Goal: Task Accomplishment & Management: Use online tool/utility

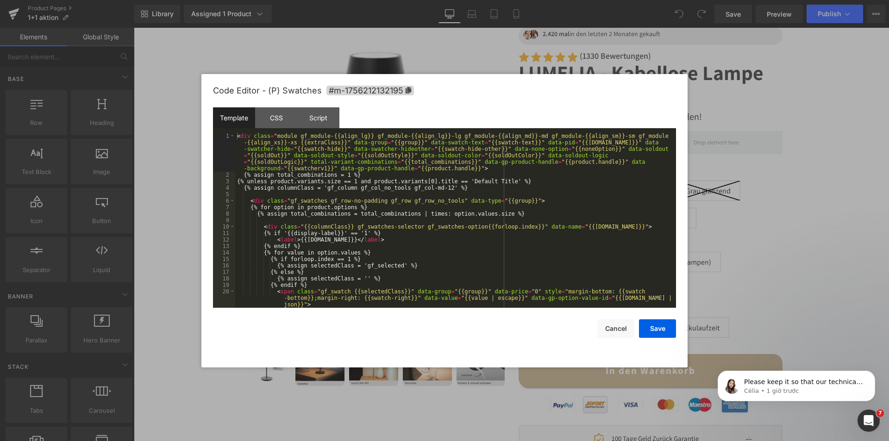
click at [629, 0] on div "You are previewing how the will restyle your page. You can not edit Elements in…" at bounding box center [444, 0] width 889 height 0
click at [311, 122] on div "Script" at bounding box center [318, 117] width 42 height 21
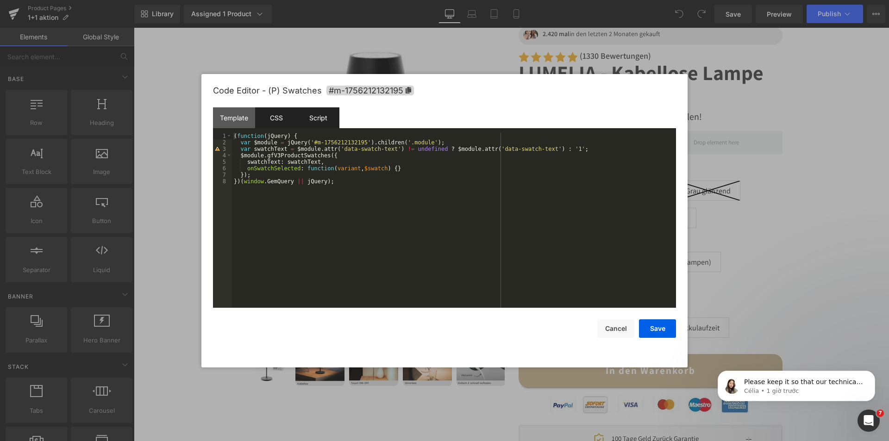
click at [269, 115] on div "CSS" at bounding box center [276, 117] width 42 height 21
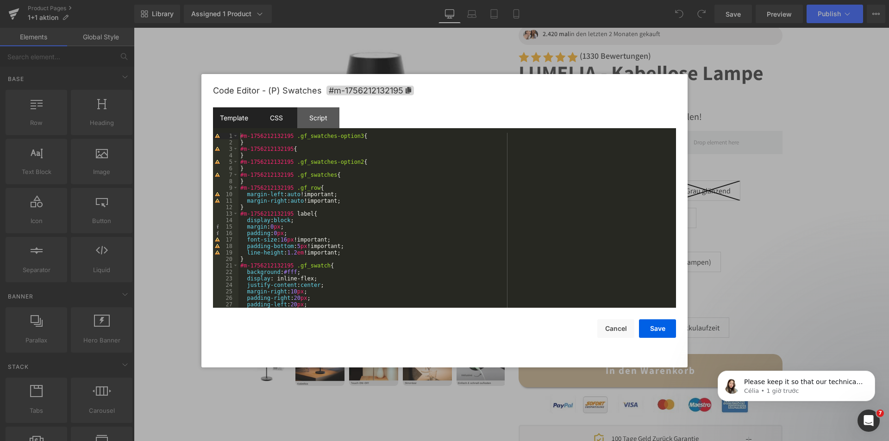
click at [244, 113] on div "Template" at bounding box center [234, 117] width 42 height 21
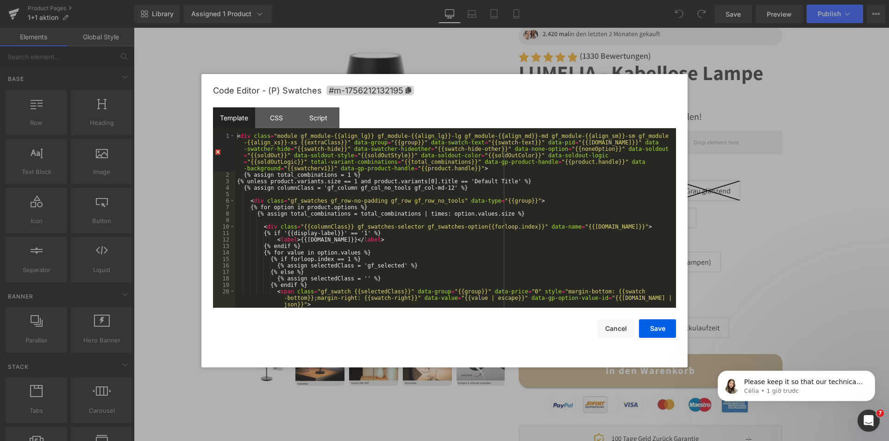
scroll to position [84, 0]
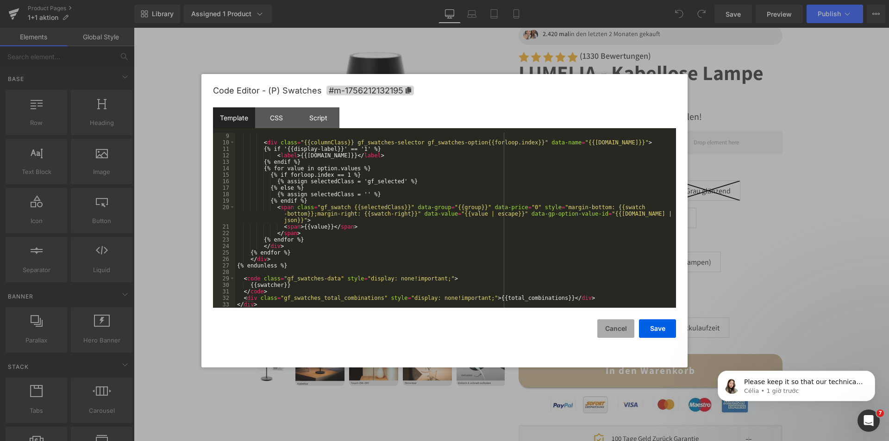
click at [622, 328] on button "Cancel" at bounding box center [615, 329] width 37 height 19
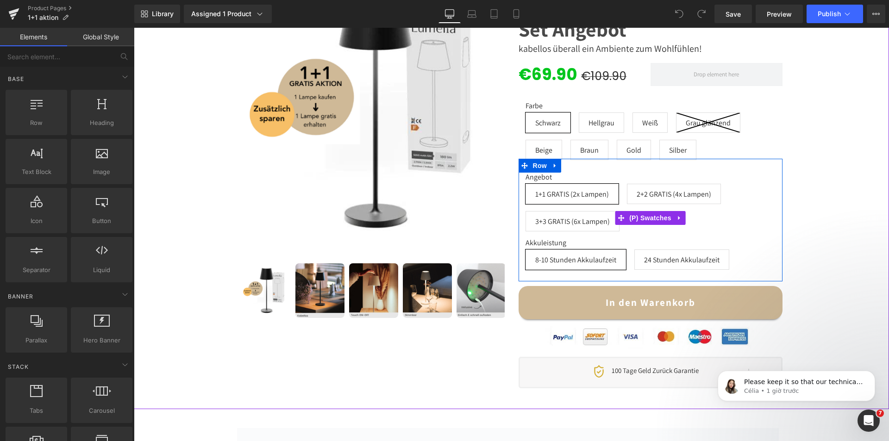
scroll to position [232, 0]
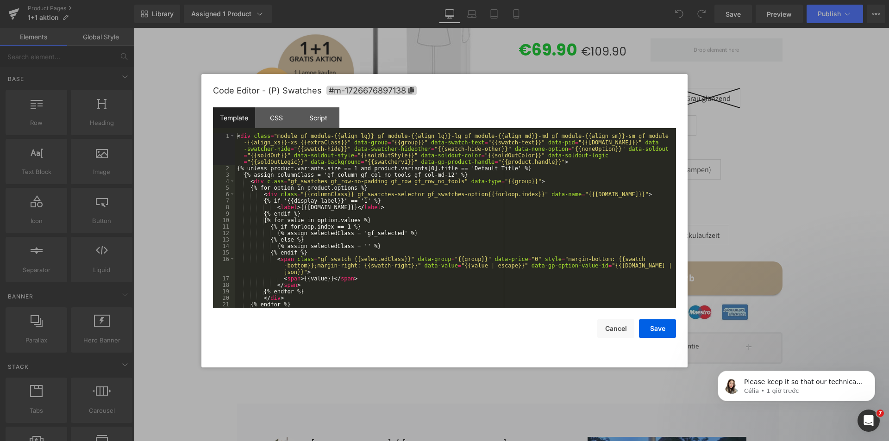
click at [626, 0] on div "You are previewing how the will restyle your page. You can not edit Elements in…" at bounding box center [444, 0] width 889 height 0
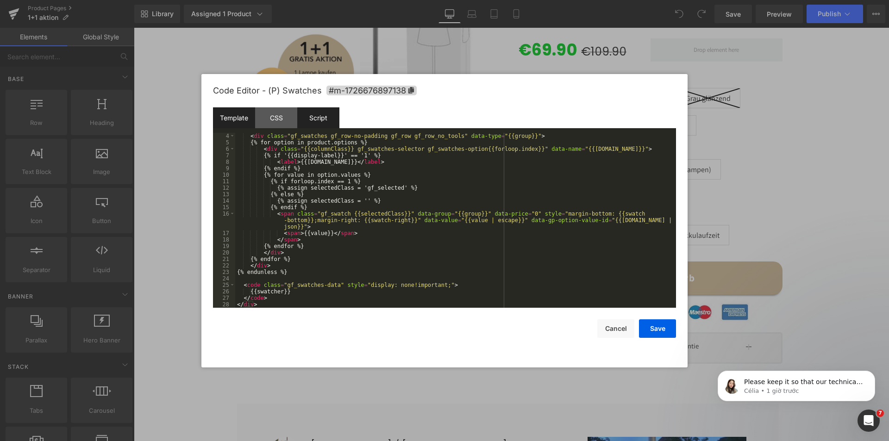
click at [322, 108] on div "Script" at bounding box center [318, 117] width 42 height 21
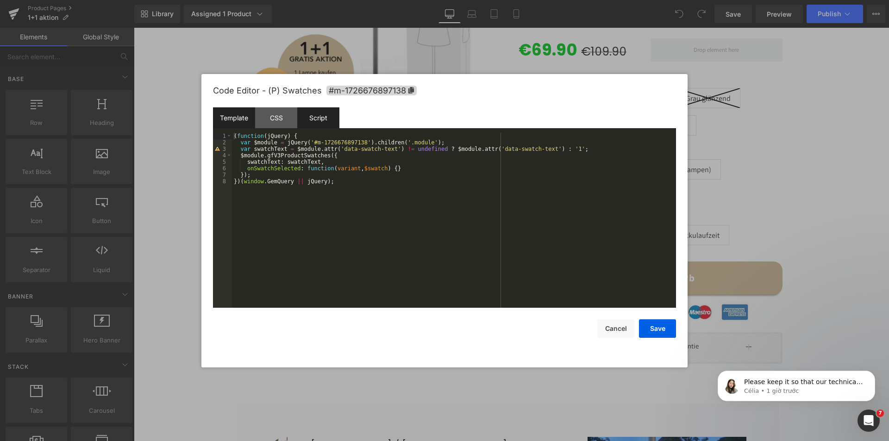
click at [222, 112] on div "Template" at bounding box center [234, 117] width 42 height 21
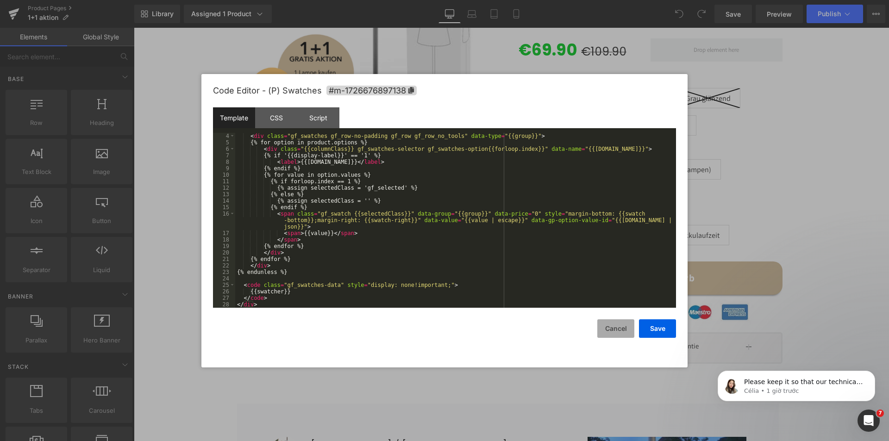
click at [613, 330] on button "Cancel" at bounding box center [615, 329] width 37 height 19
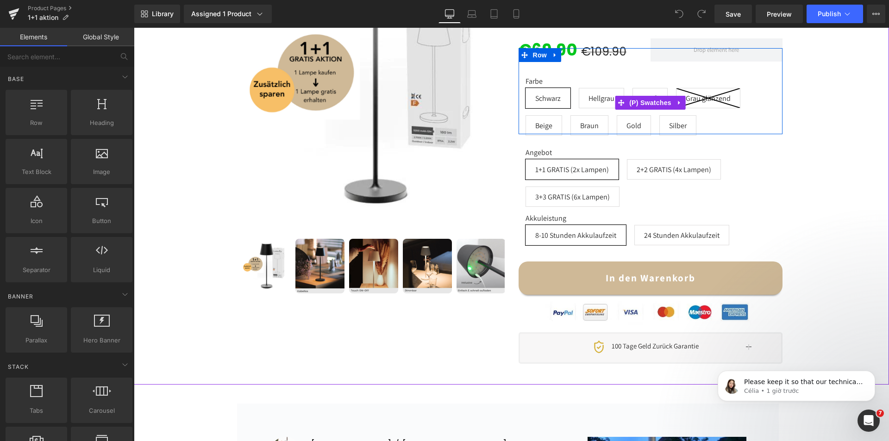
click at [705, 119] on div "Farbe Schwarz Hellgrau Weiß Grau glänzend Beige Braun Gold Silber" at bounding box center [651, 110] width 250 height 66
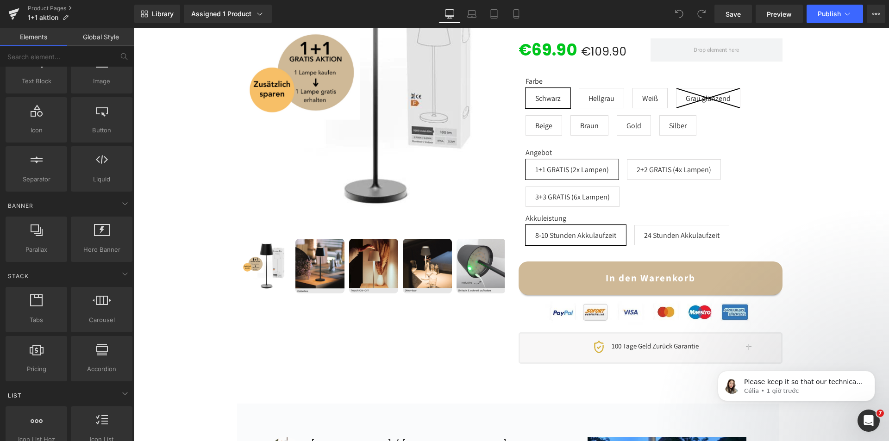
scroll to position [278, 0]
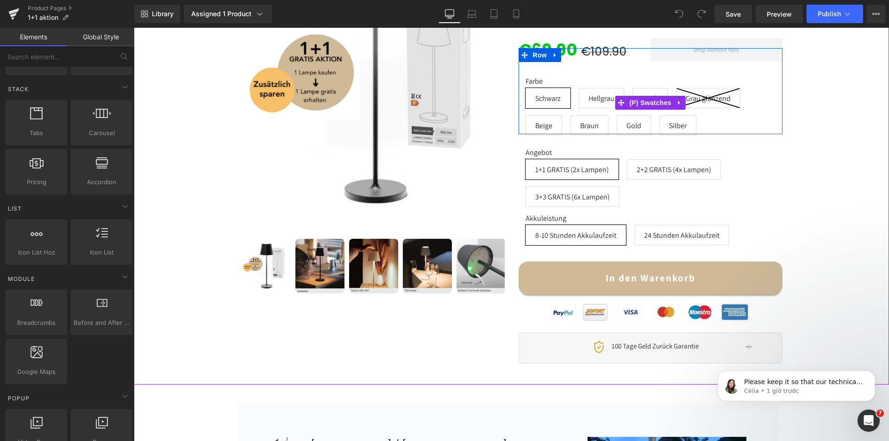
click at [603, 91] on span "Hellgrau" at bounding box center [602, 97] width 26 height 19
click at [647, 105] on span "(P) Swatches" at bounding box center [650, 103] width 47 height 14
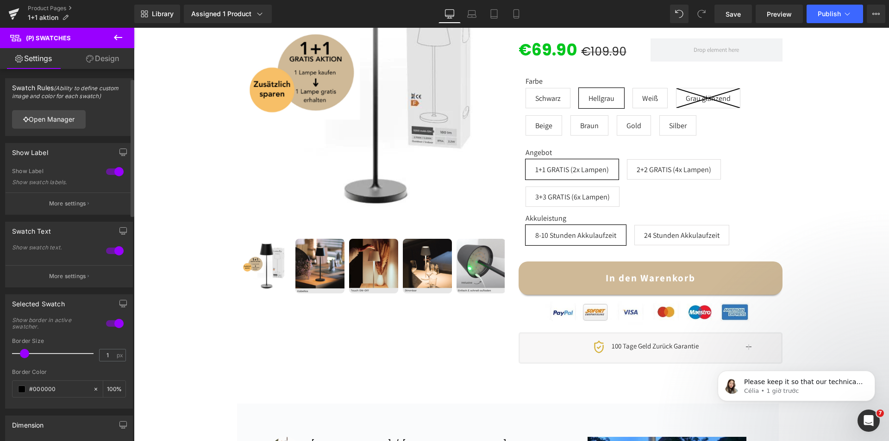
scroll to position [46, 0]
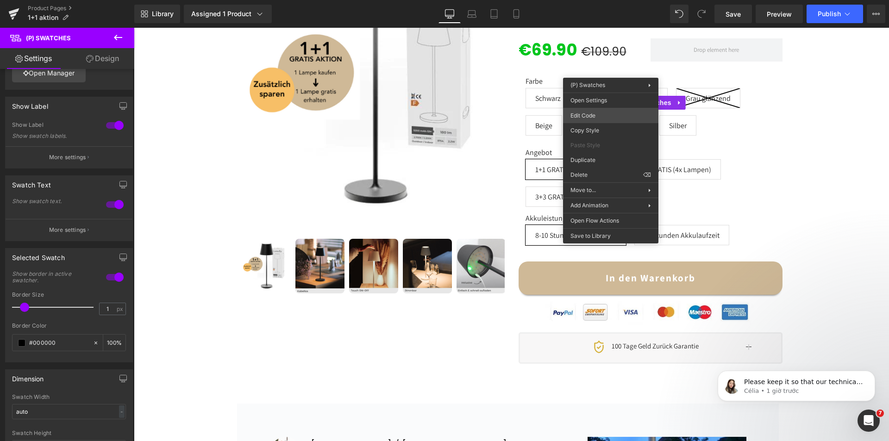
click at [588, 0] on div "(P) Swatches You are previewing how the will restyle your page. You can not edi…" at bounding box center [444, 0] width 889 height 0
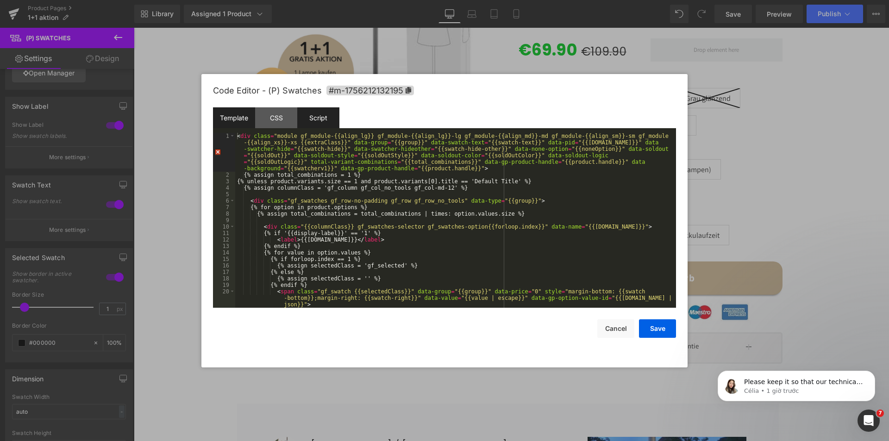
click at [317, 121] on div "Script" at bounding box center [318, 117] width 42 height 21
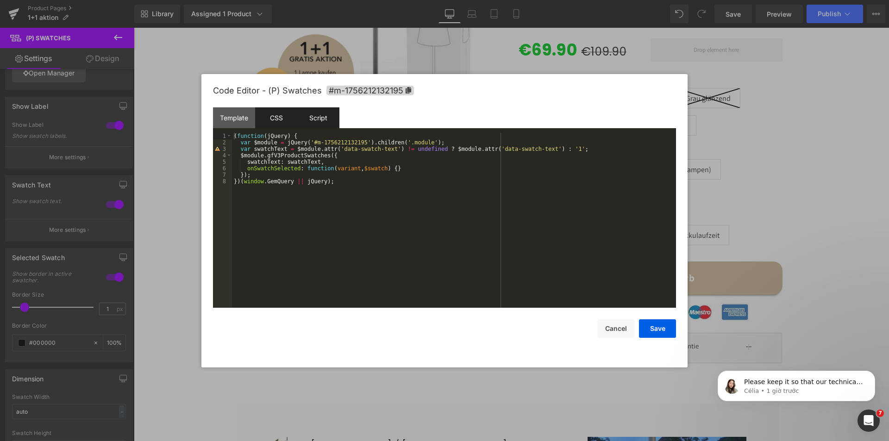
click at [284, 121] on div "CSS" at bounding box center [276, 117] width 42 height 21
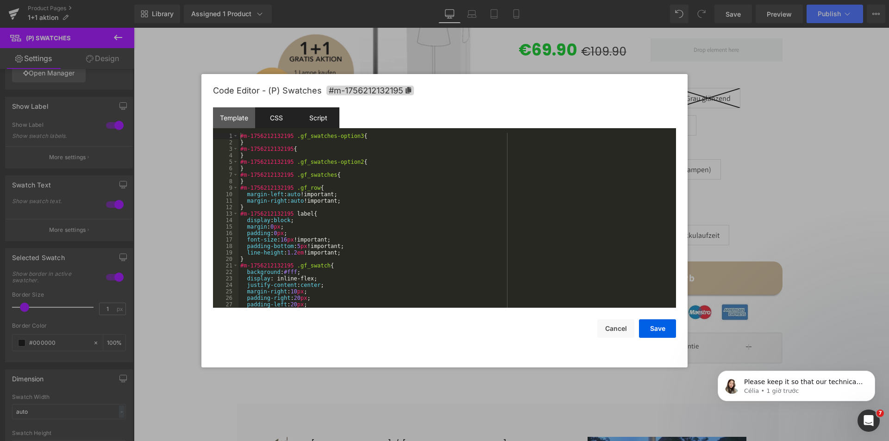
click at [320, 121] on div "Script" at bounding box center [318, 117] width 42 height 21
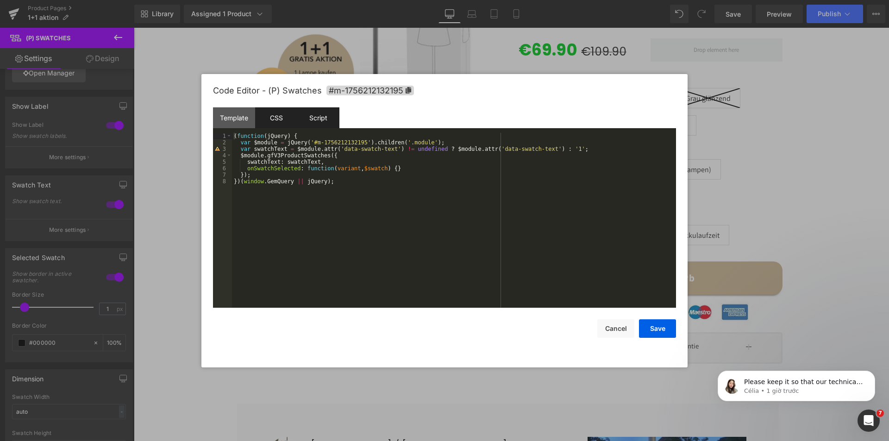
click at [283, 122] on div "CSS" at bounding box center [276, 117] width 42 height 21
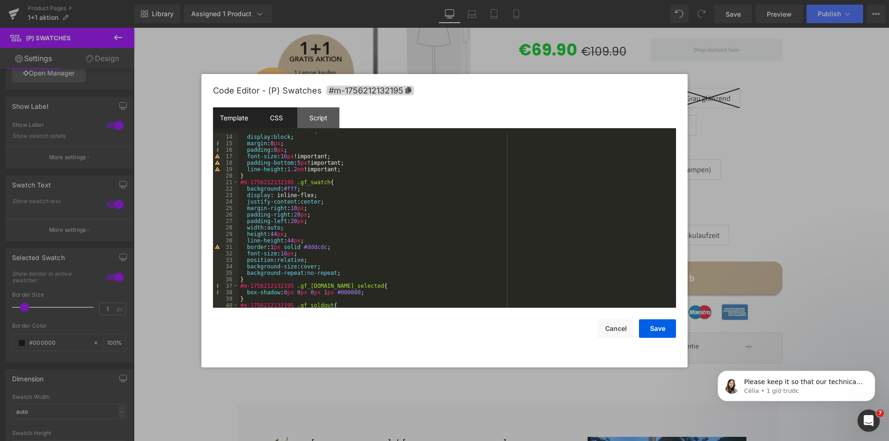
scroll to position [0, 0]
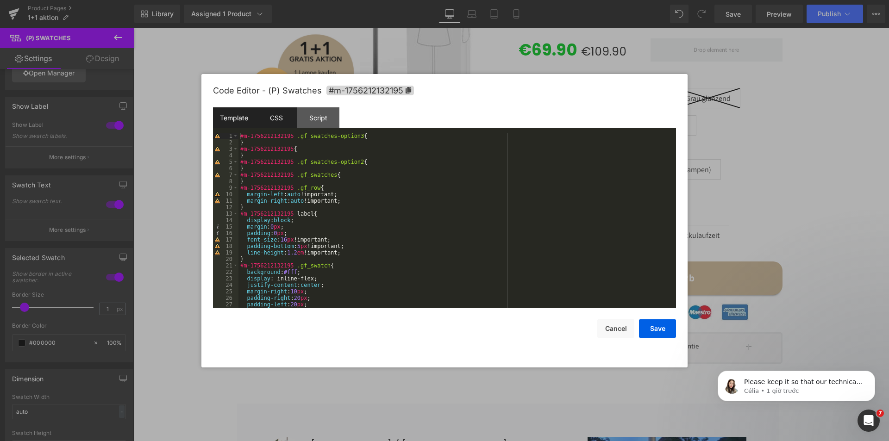
click at [240, 116] on div "Template" at bounding box center [234, 117] width 42 height 21
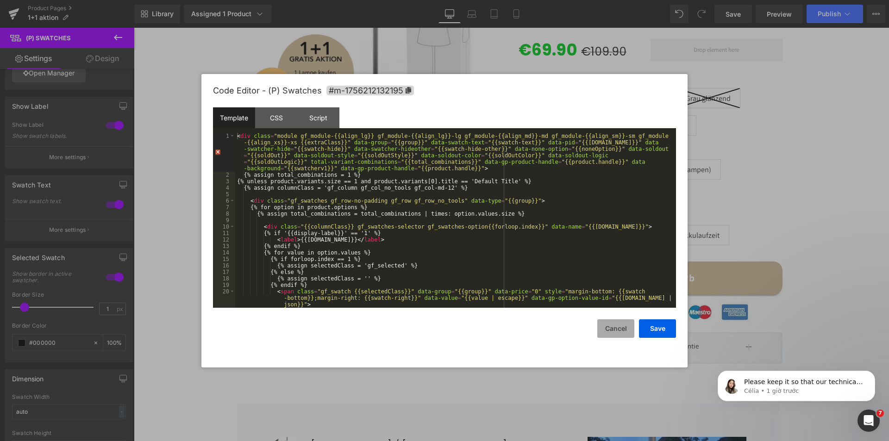
drag, startPoint x: 614, startPoint y: 322, endPoint x: 620, endPoint y: 315, distance: 8.6
click at [614, 322] on button "Cancel" at bounding box center [615, 329] width 37 height 19
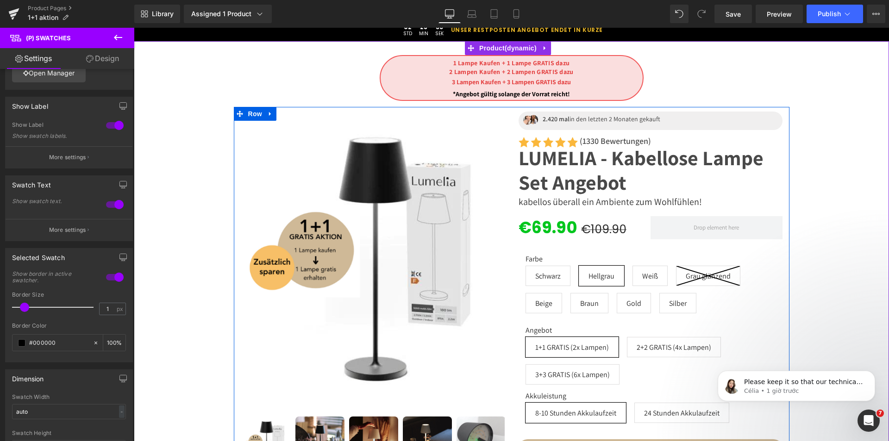
scroll to position [46, 0]
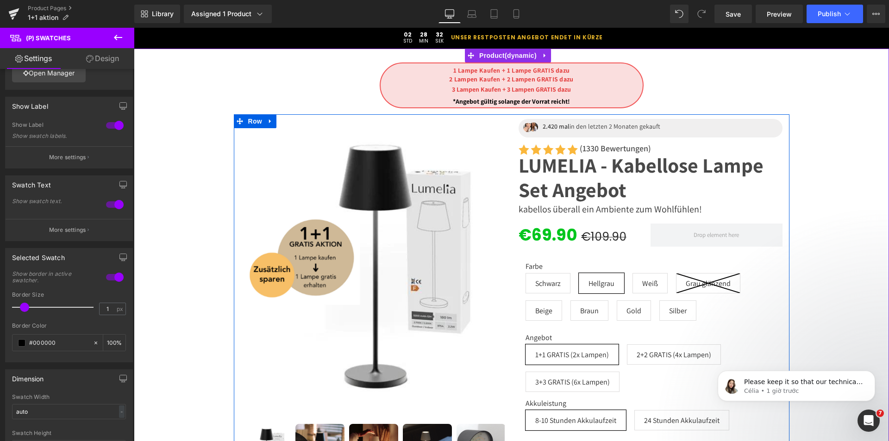
click at [507, 172] on div at bounding box center [373, 296] width 278 height 365
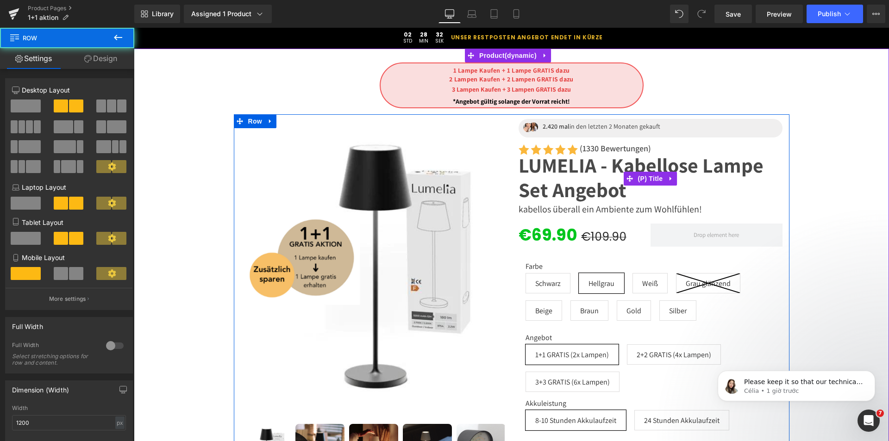
click at [570, 173] on link "LUMELIA - kabellose Lampe Set Angebot" at bounding box center [651, 177] width 264 height 49
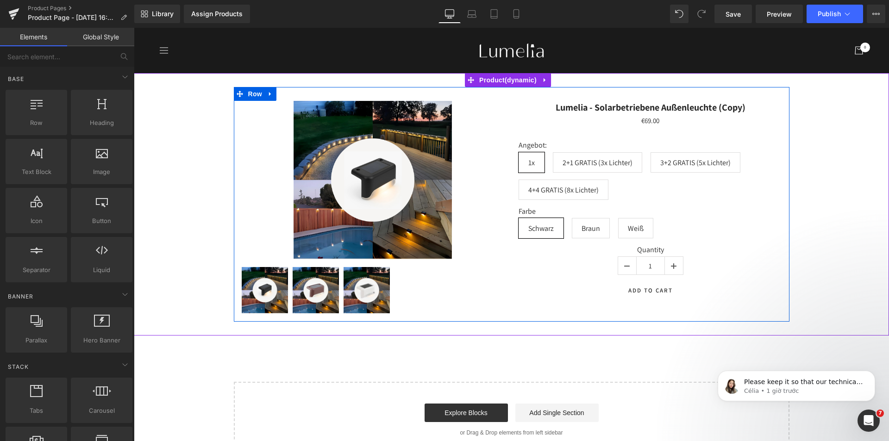
click at [497, 178] on div "Sale Off" at bounding box center [373, 180] width 264 height 158
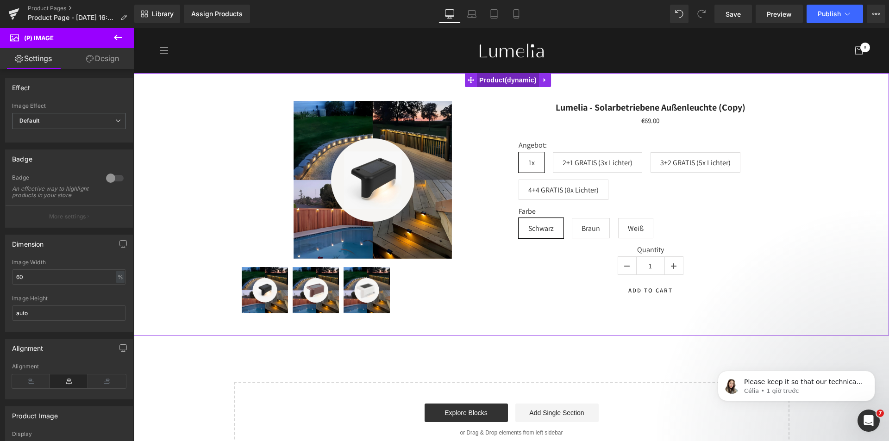
click at [518, 82] on span "Product" at bounding box center [508, 80] width 62 height 14
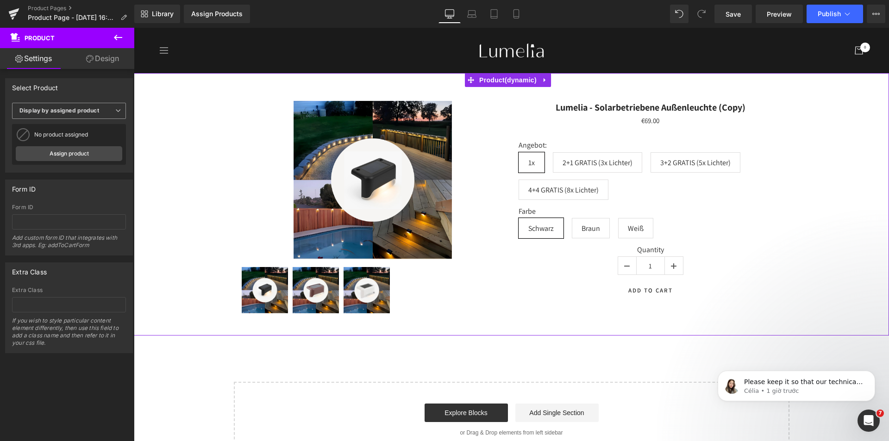
click at [106, 113] on span "Display by assigned product" at bounding box center [69, 111] width 114 height 16
click at [87, 137] on li "Select manually" at bounding box center [67, 139] width 110 height 14
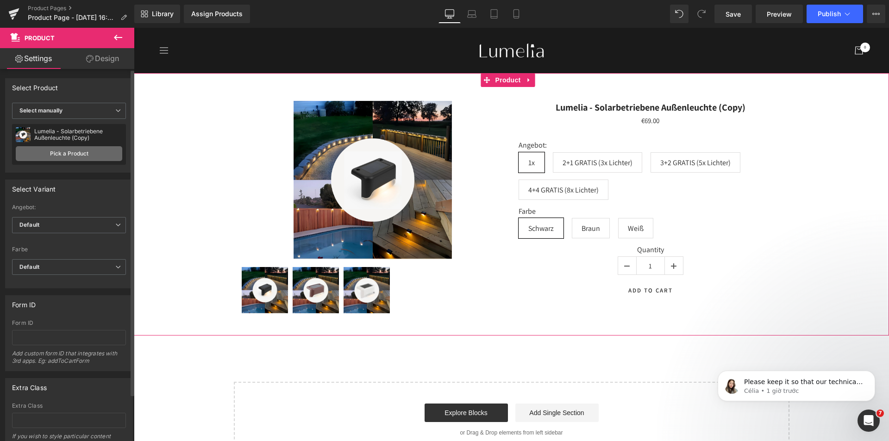
click at [69, 156] on link "Pick a Product" at bounding box center [69, 153] width 107 height 15
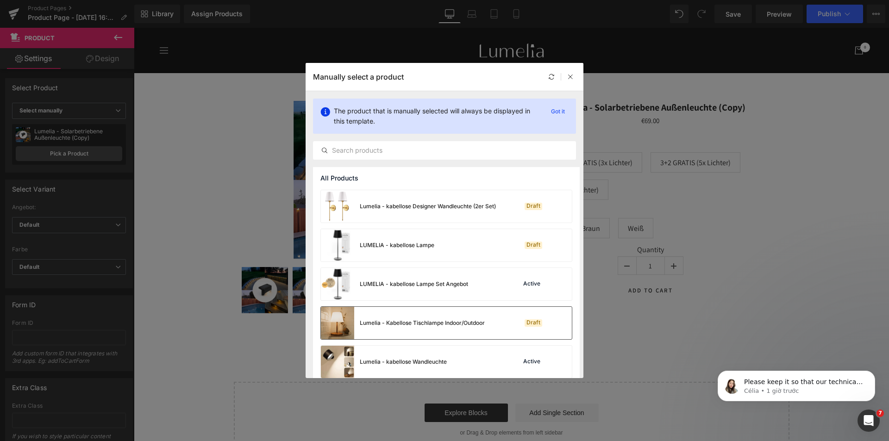
scroll to position [324, 0]
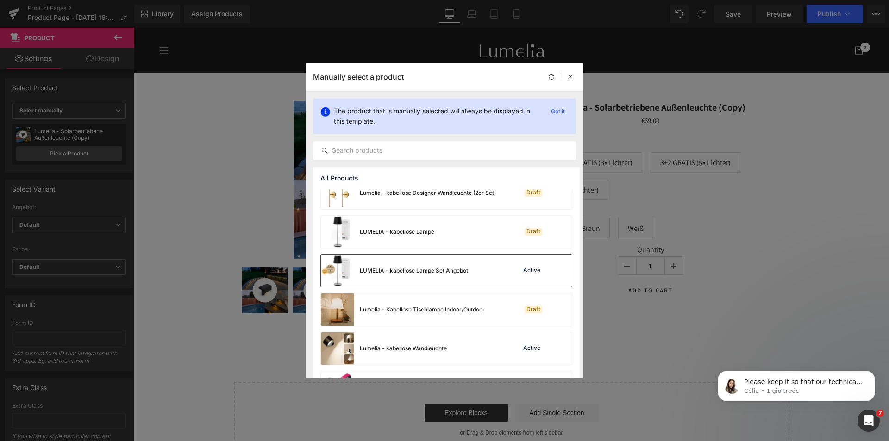
click at [420, 278] on div "LUMELIA - kabellose Lampe Set Angebot" at bounding box center [394, 271] width 147 height 32
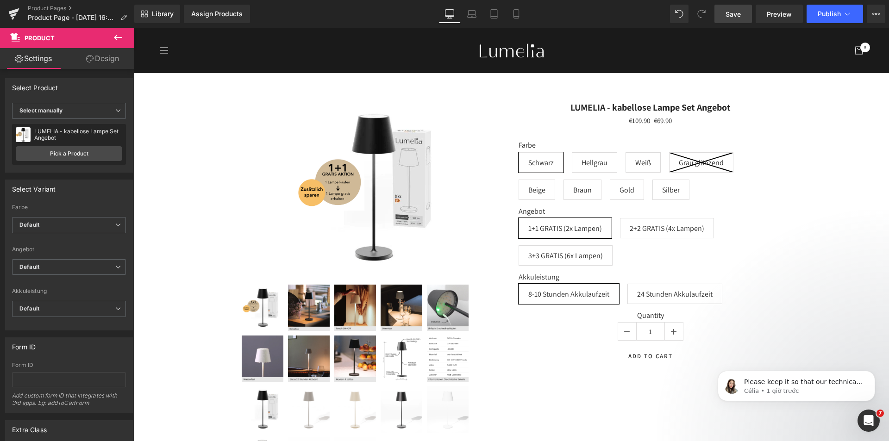
click at [732, 14] on span "Save" at bounding box center [733, 14] width 15 height 10
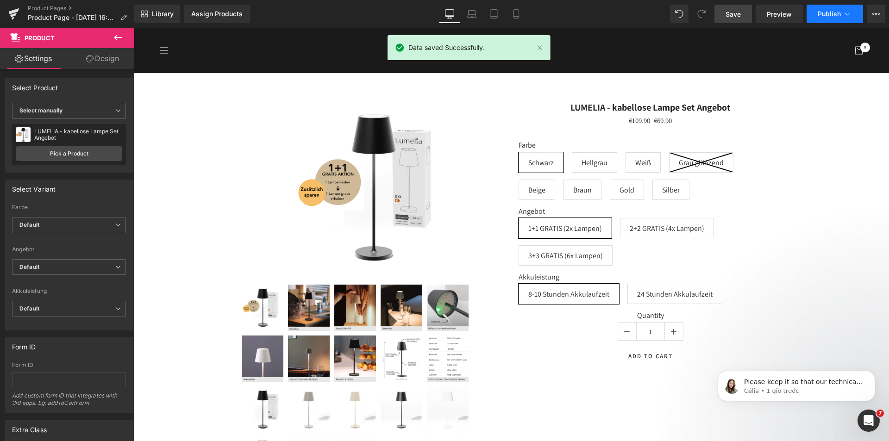
click at [828, 16] on span "Publish" at bounding box center [829, 13] width 23 height 7
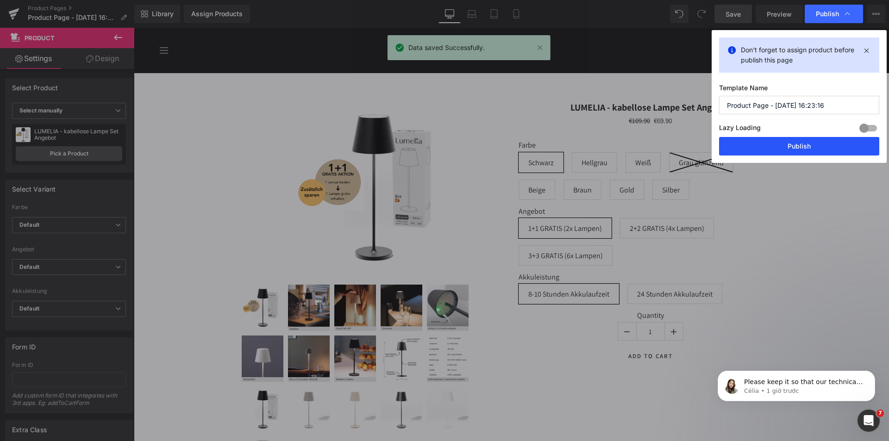
click at [806, 152] on button "Publish" at bounding box center [799, 146] width 160 height 19
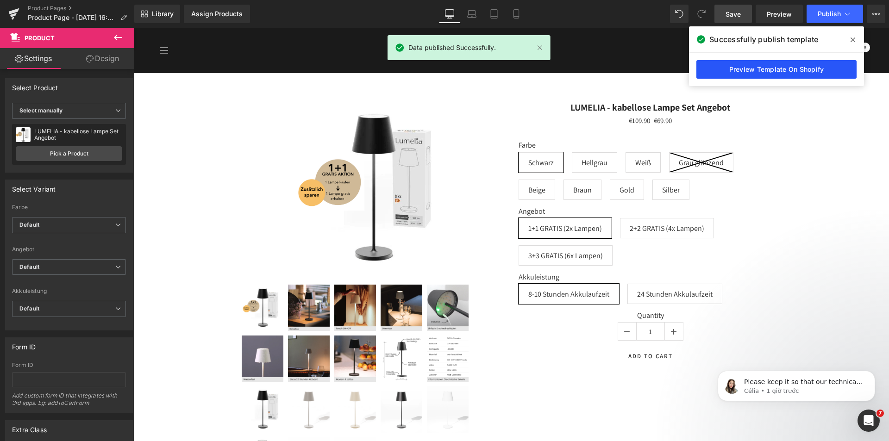
click at [780, 66] on link "Preview Template On Shopify" at bounding box center [776, 69] width 160 height 19
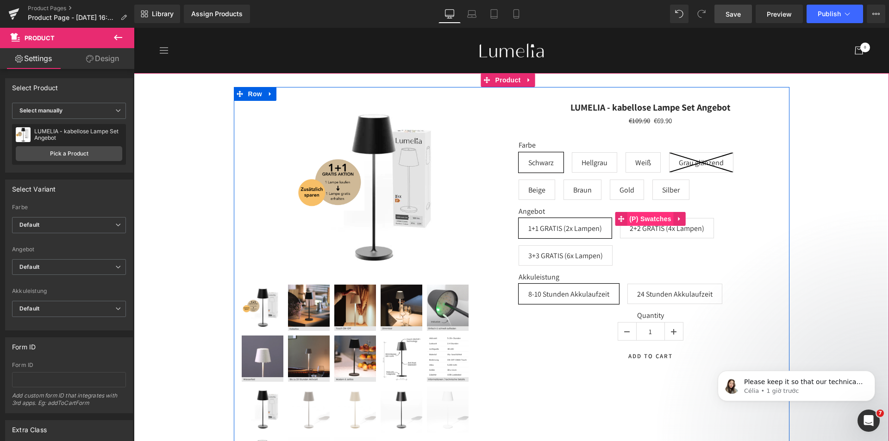
click at [640, 216] on span "(P) Swatches" at bounding box center [650, 219] width 47 height 14
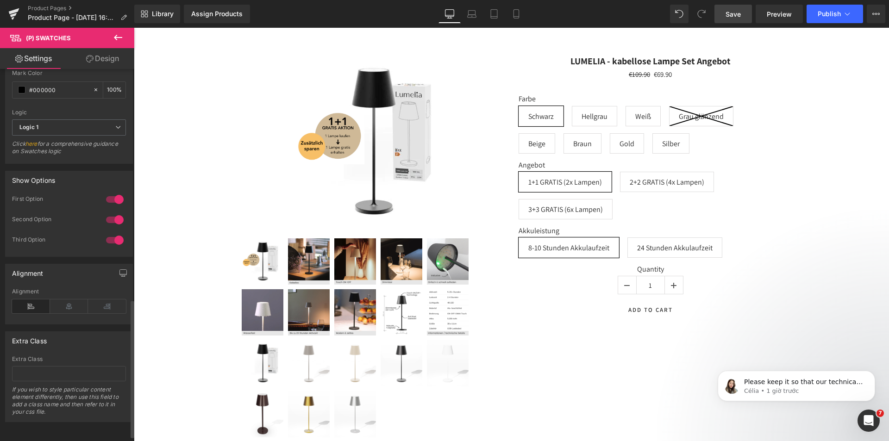
scroll to position [496, 0]
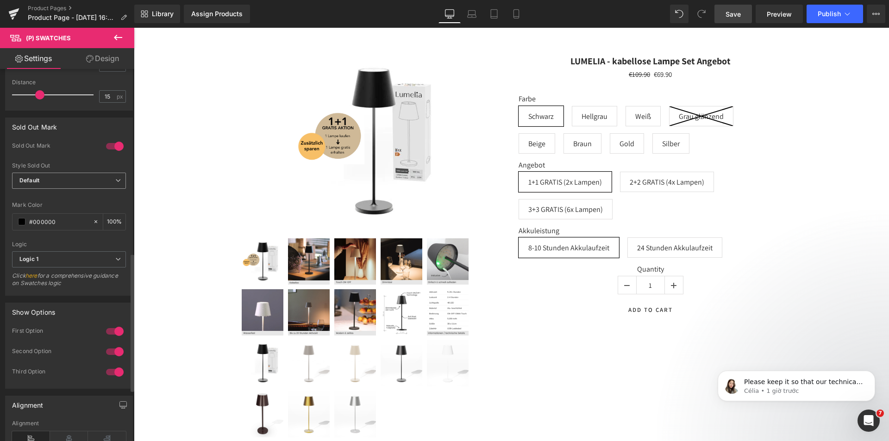
click at [106, 174] on span "Default" at bounding box center [69, 181] width 114 height 16
click at [115, 176] on span "Default" at bounding box center [67, 181] width 110 height 16
click at [115, 176] on span "Default" at bounding box center [69, 181] width 114 height 16
click at [101, 207] on li "Opacity" at bounding box center [67, 211] width 110 height 14
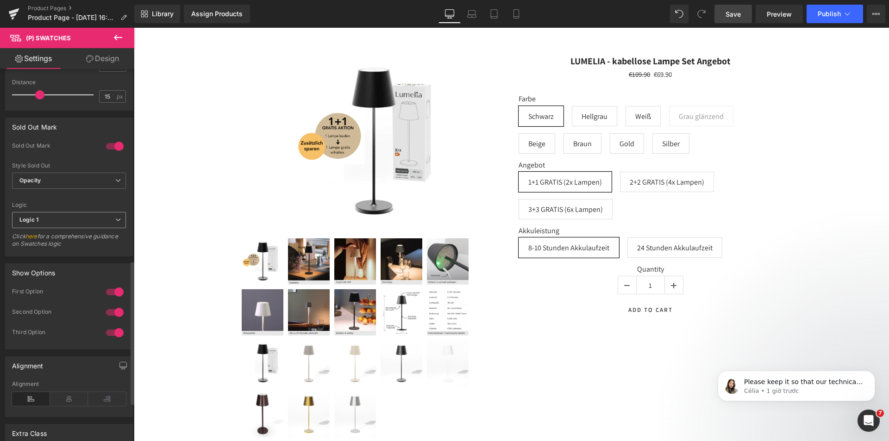
click at [115, 219] on icon at bounding box center [118, 220] width 6 height 6
click at [113, 217] on icon at bounding box center [115, 220] width 6 height 6
click at [110, 183] on span "Opacity" at bounding box center [69, 181] width 114 height 16
click at [91, 199] on li "Default" at bounding box center [67, 197] width 110 height 14
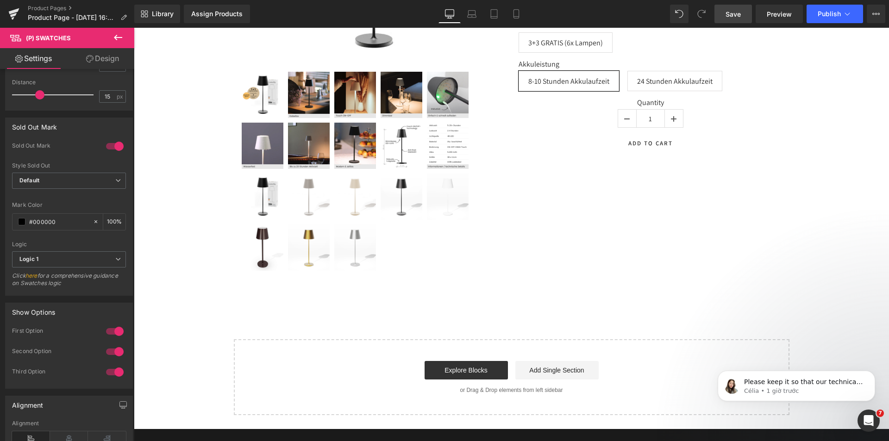
scroll to position [70, 0]
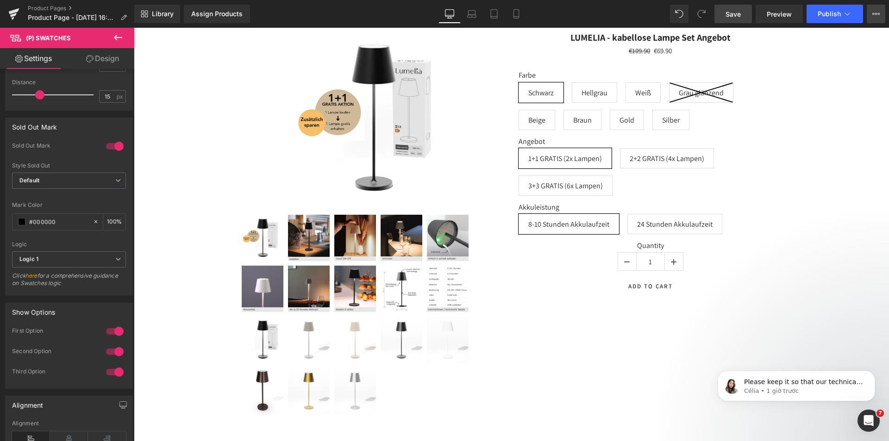
click at [872, 17] on icon at bounding box center [875, 13] width 7 height 7
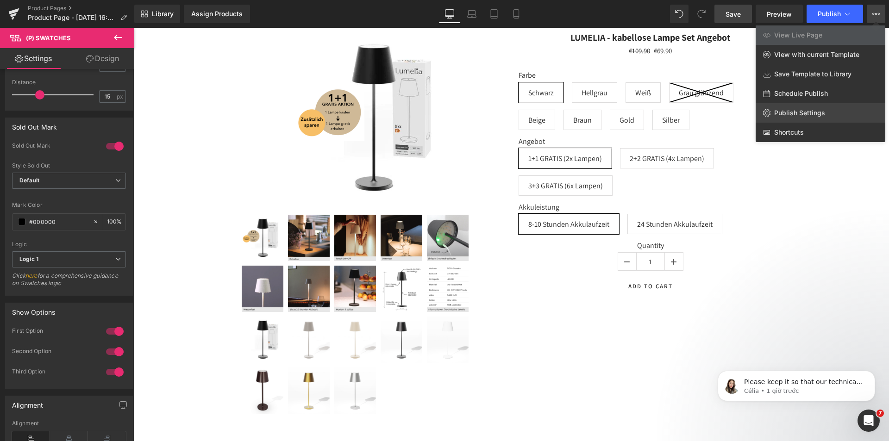
click at [804, 113] on span "Publish Settings" at bounding box center [799, 113] width 51 height 8
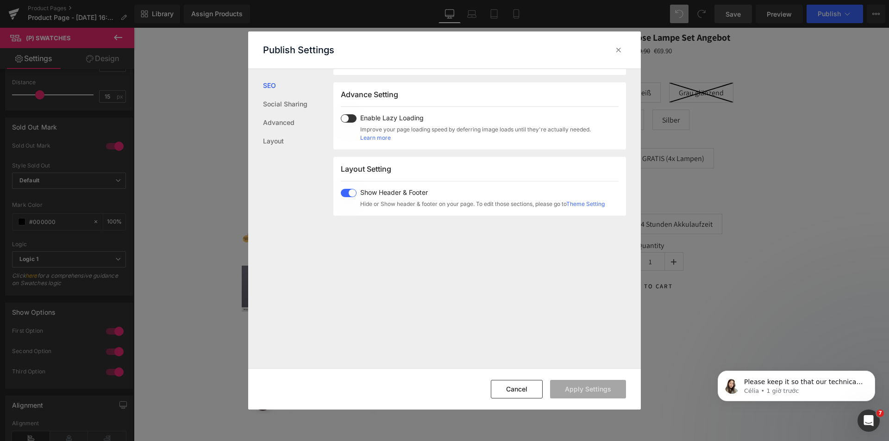
scroll to position [229, 0]
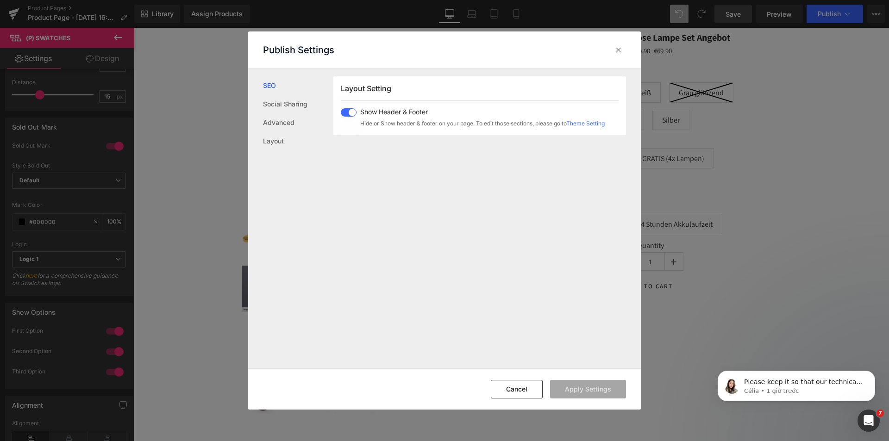
click at [346, 116] on span at bounding box center [349, 112] width 16 height 8
click at [590, 389] on button "Apply Settings" at bounding box center [588, 389] width 76 height 19
click at [614, 51] on icon at bounding box center [618, 49] width 9 height 9
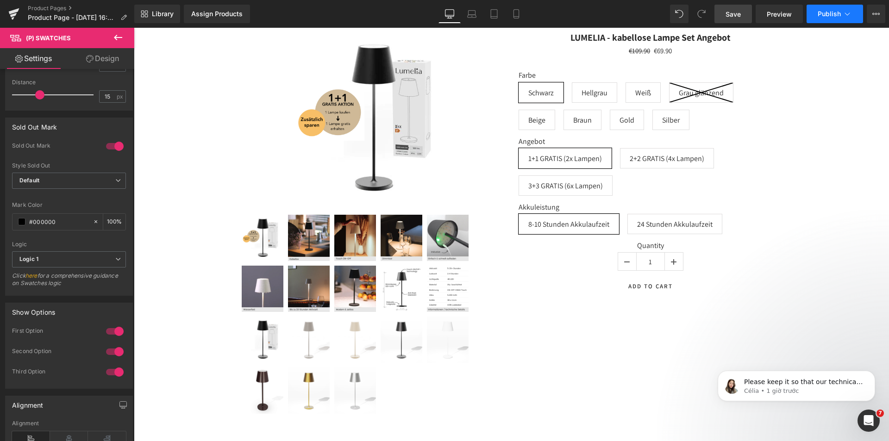
click at [829, 13] on span "Publish" at bounding box center [829, 13] width 23 height 7
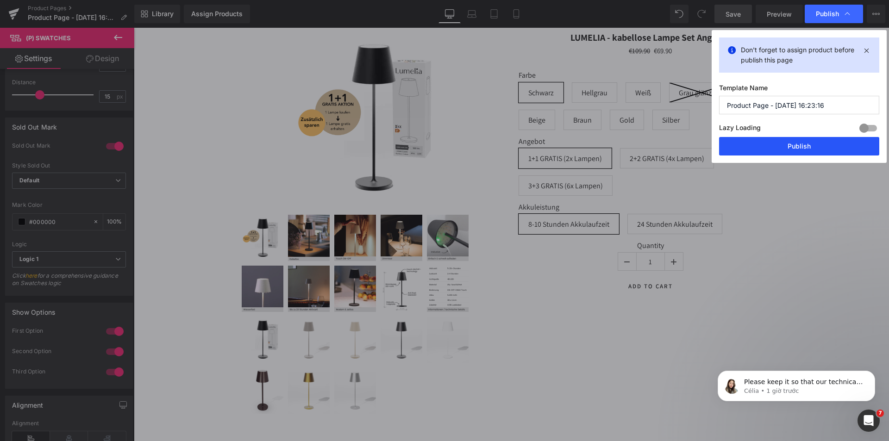
drag, startPoint x: 800, startPoint y: 143, endPoint x: 636, endPoint y: 103, distance: 168.8
click at [800, 143] on button "Publish" at bounding box center [799, 146] width 160 height 19
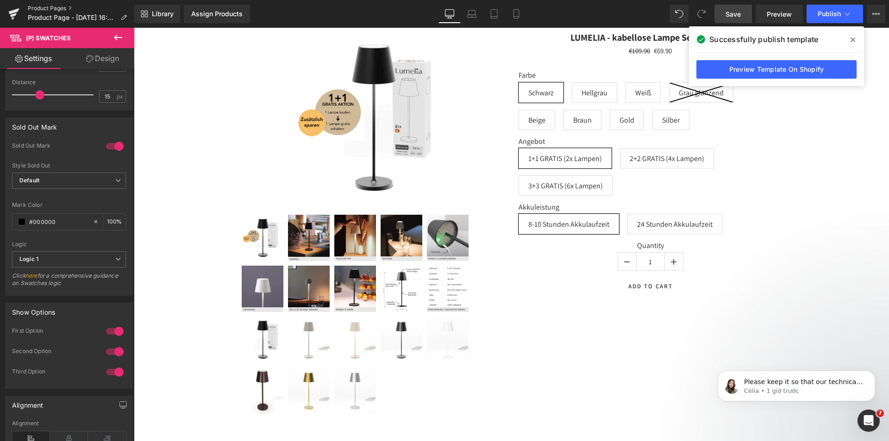
click at [59, 6] on link "Product Pages" at bounding box center [81, 8] width 107 height 7
